Goal: Check status: Check status

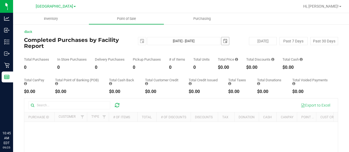
click at [223, 42] on span "select" at bounding box center [225, 41] width 4 height 4
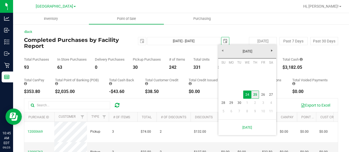
click at [252, 93] on link "25" at bounding box center [255, 95] width 8 height 8
type input "Sep 24, 2025 - Sep 25, 2025"
type input "2025-09-25"
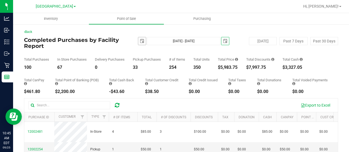
click at [140, 41] on span "select" at bounding box center [142, 41] width 4 height 4
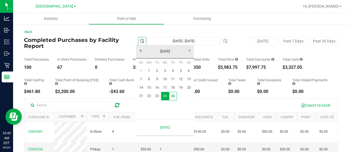
scroll to position [0, 13]
click at [172, 96] on link "25" at bounding box center [173, 96] width 8 height 8
type input "Sep 25, 2025 - Sep 25, 2025"
type input "2025-09-25"
